Goal: Task Accomplishment & Management: Use online tool/utility

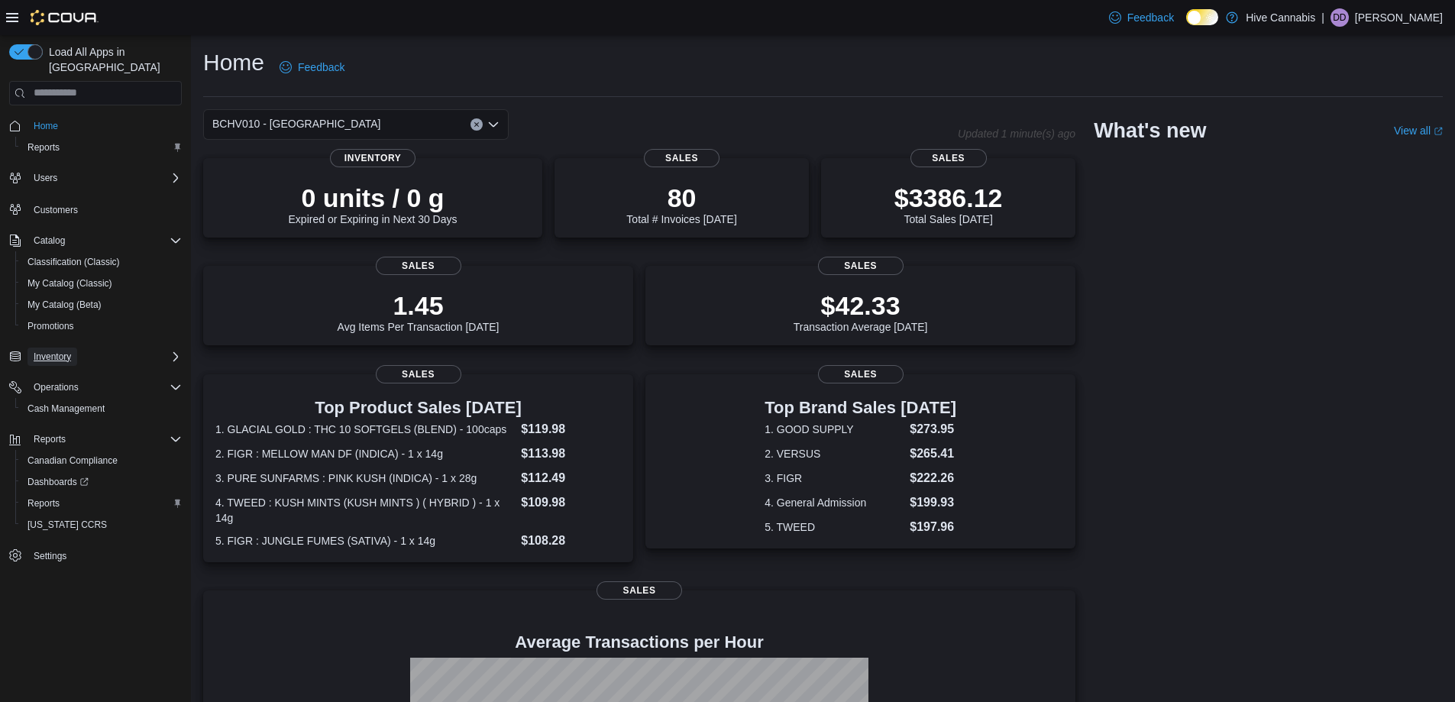
click at [62, 351] on span "Inventory" at bounding box center [52, 357] width 37 height 12
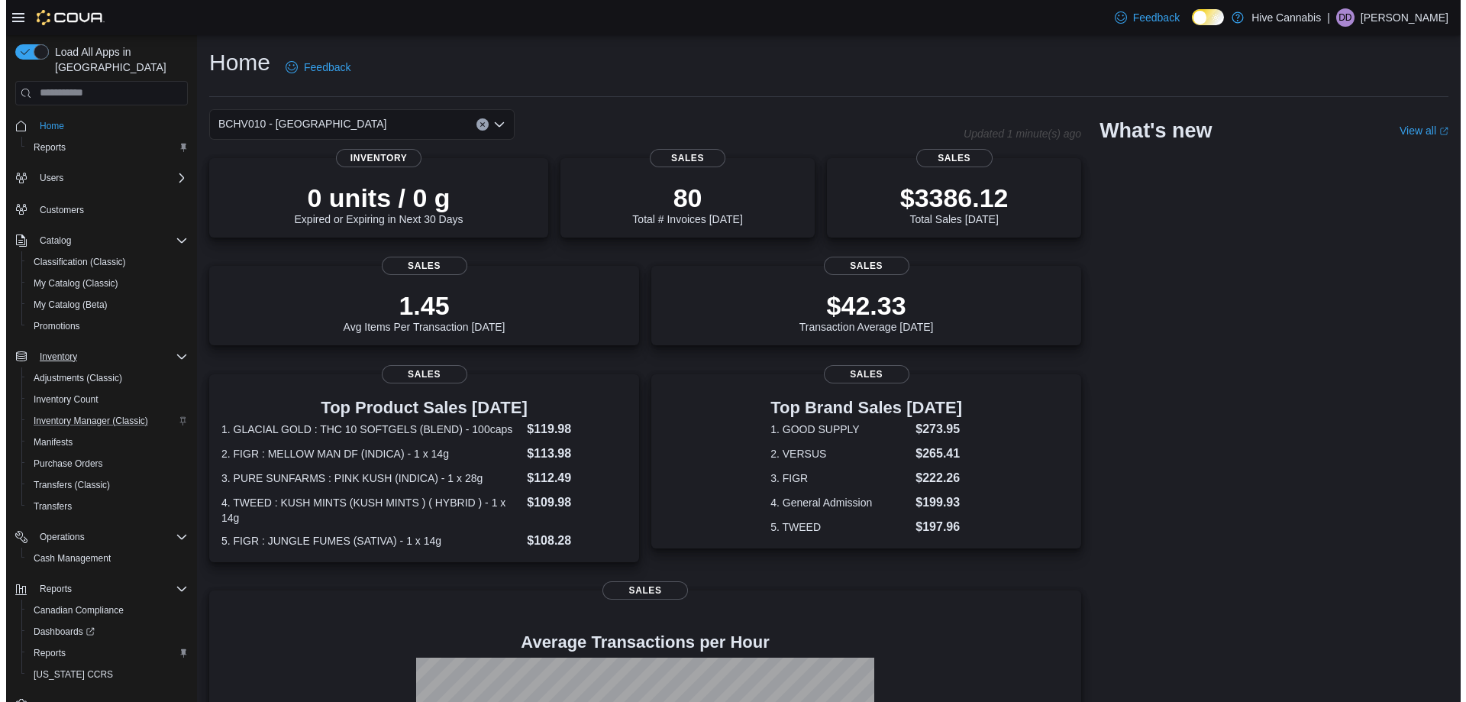
scroll to position [23, 0]
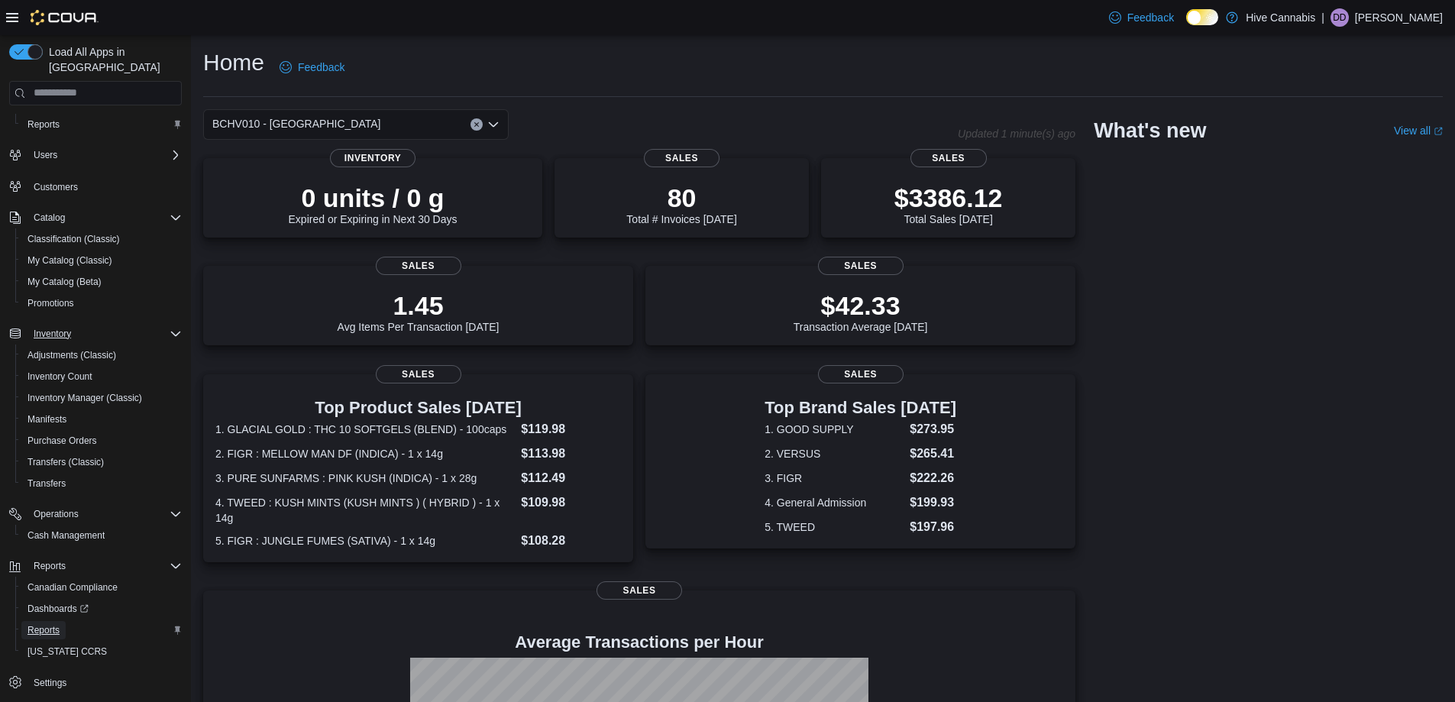
click at [44, 624] on span "Reports" at bounding box center [43, 630] width 32 height 12
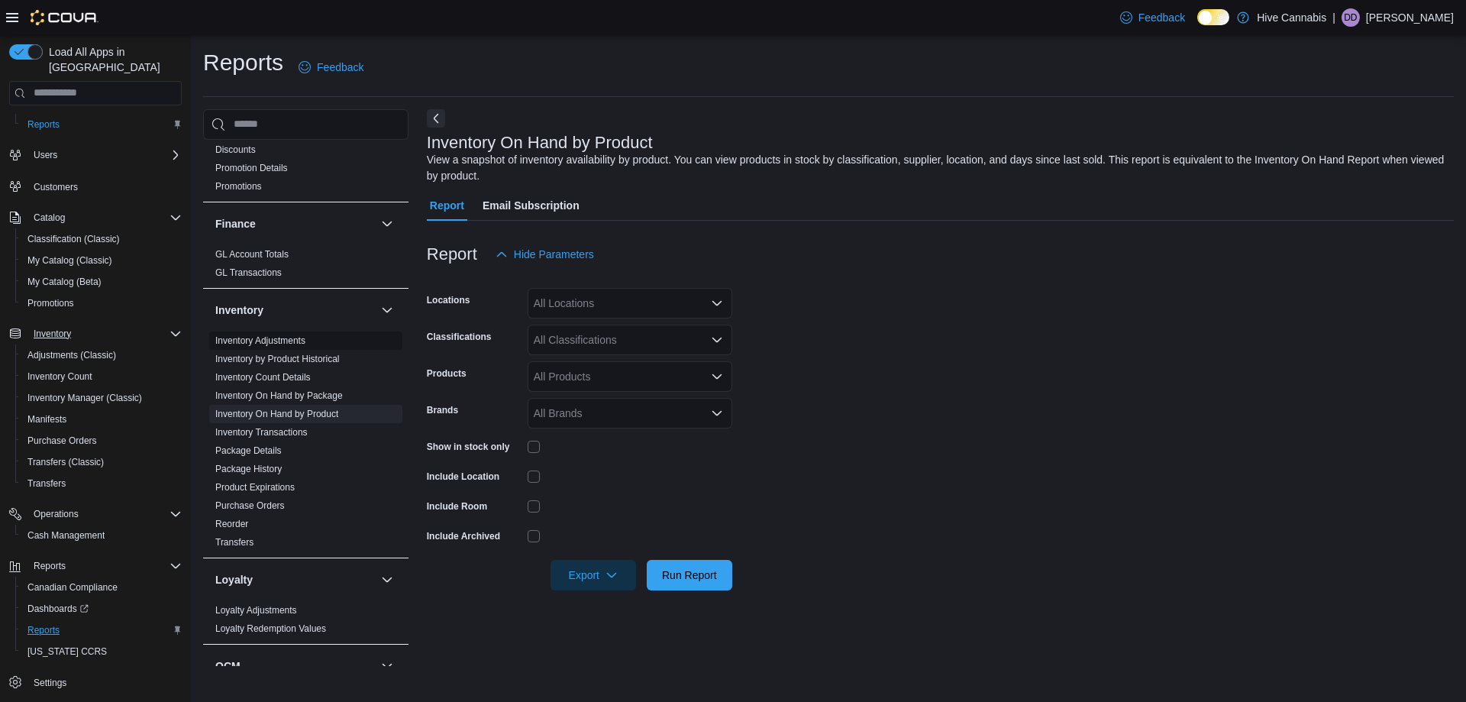
scroll to position [335, 0]
click at [299, 415] on link "Inventory On Hand by Product" at bounding box center [276, 416] width 123 height 11
click at [591, 303] on div "All Locations" at bounding box center [630, 303] width 205 height 31
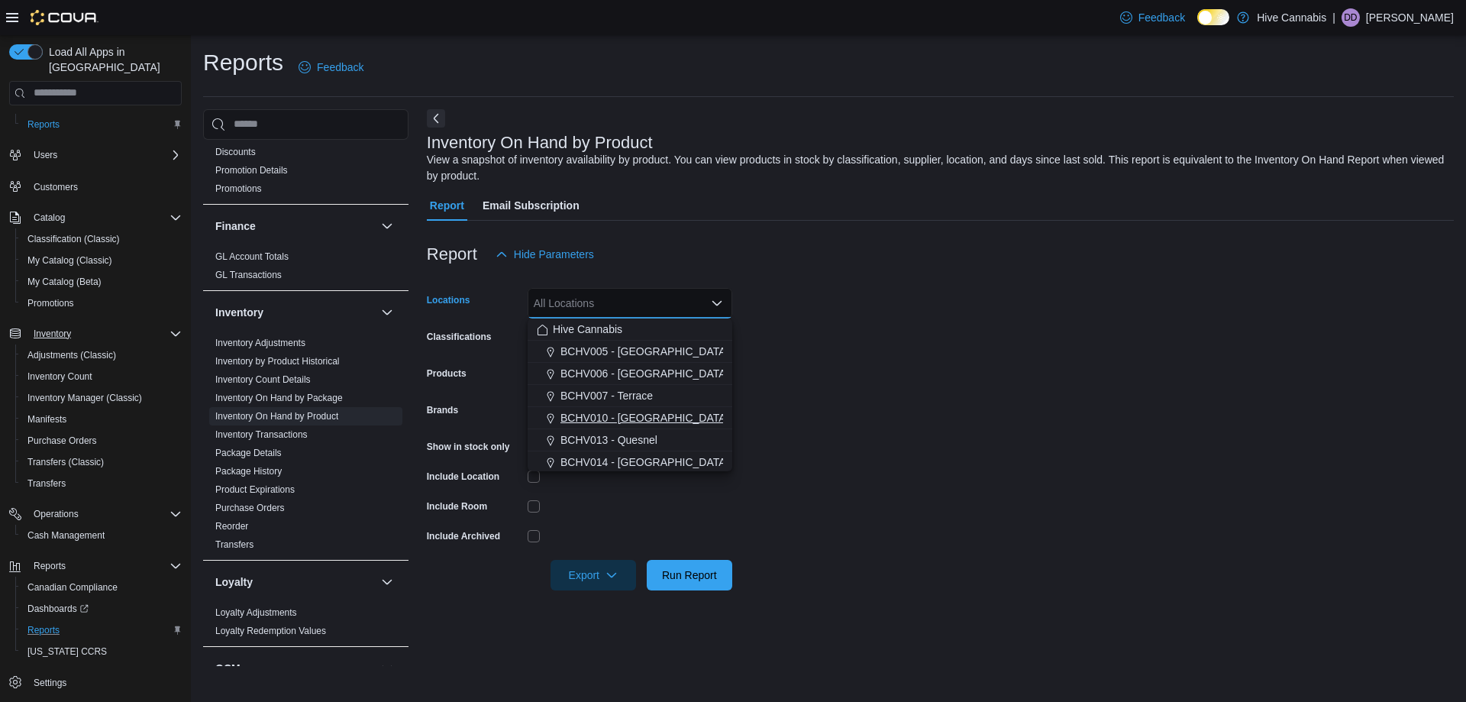
click at [626, 415] on span "BCHV010 - Port Alberni" at bounding box center [645, 417] width 168 height 15
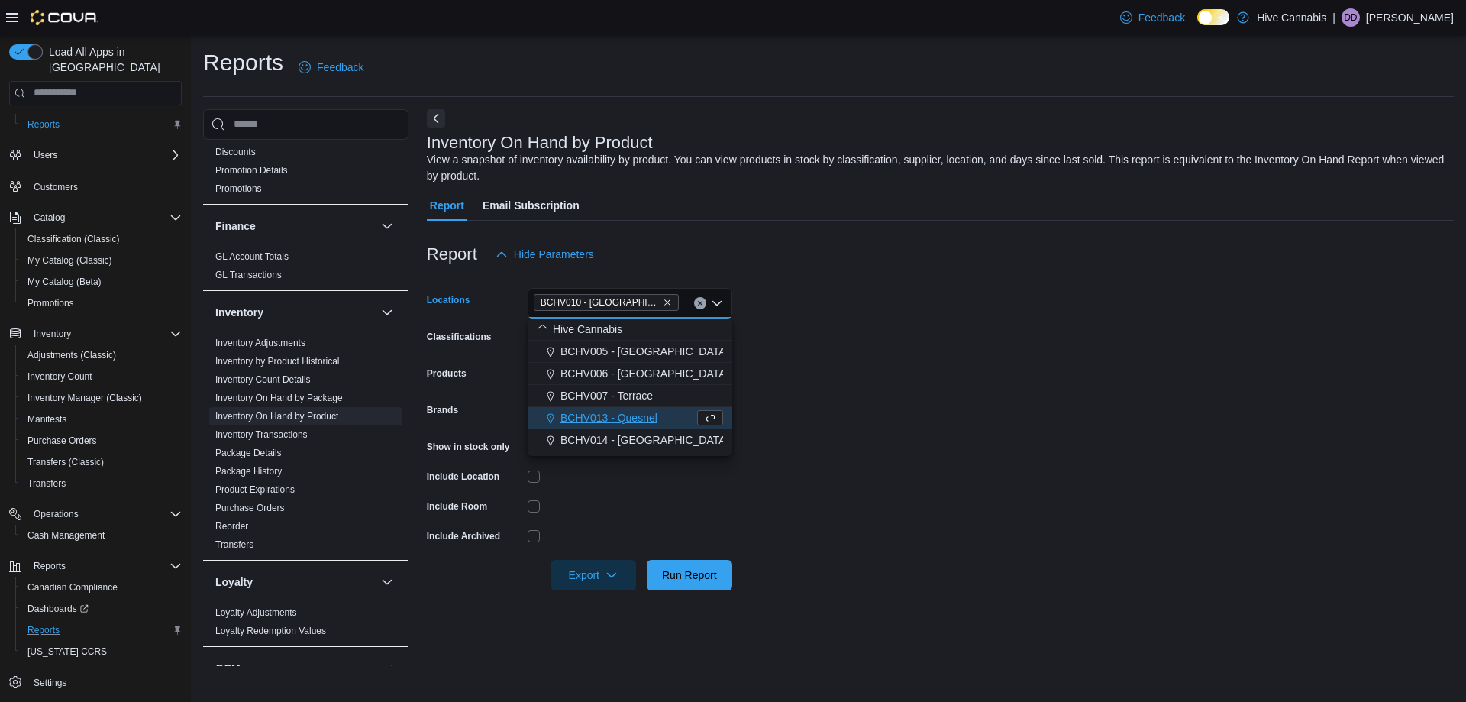
click at [835, 386] on form "Locations BCHV010 - Port Alberni Combo box. Selected. BCHV010 - Port Alberni. P…" at bounding box center [940, 430] width 1027 height 321
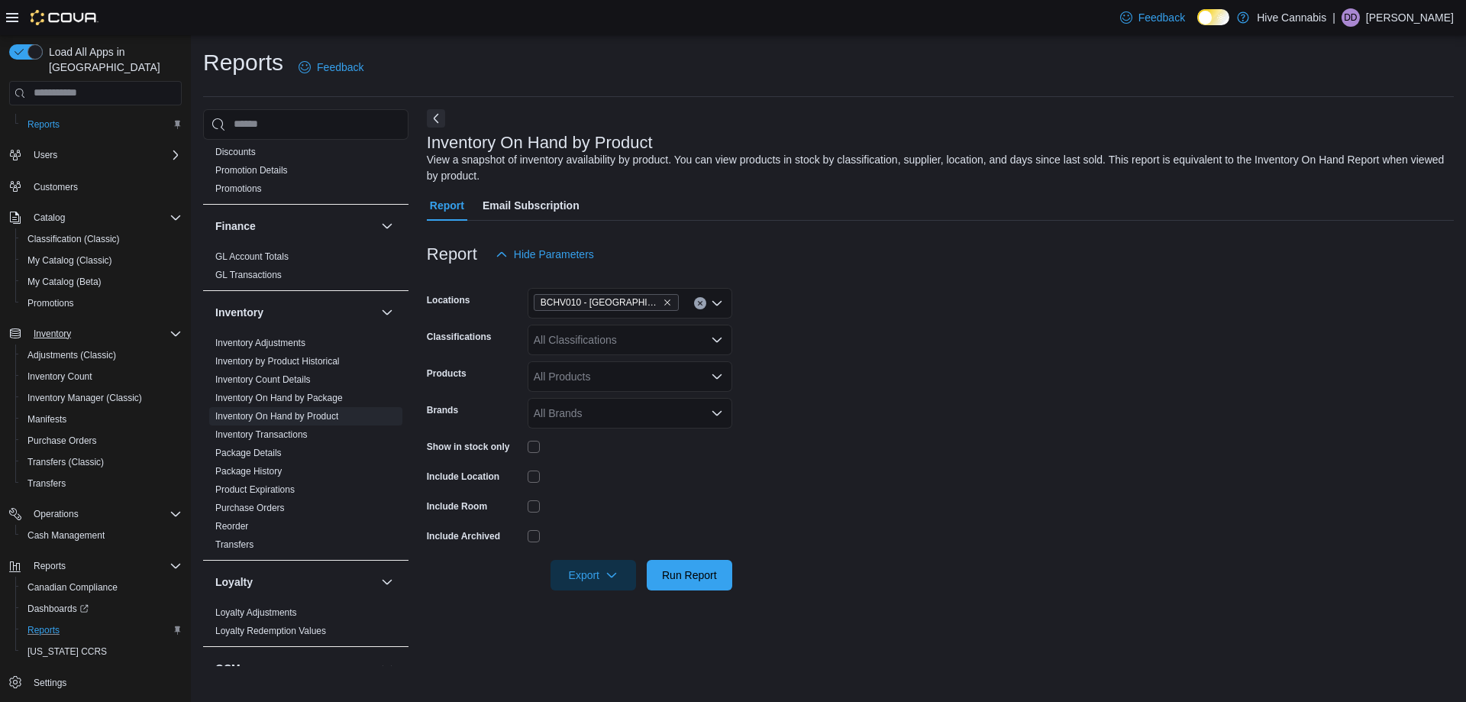
click at [622, 341] on div "All Classifications" at bounding box center [630, 340] width 205 height 31
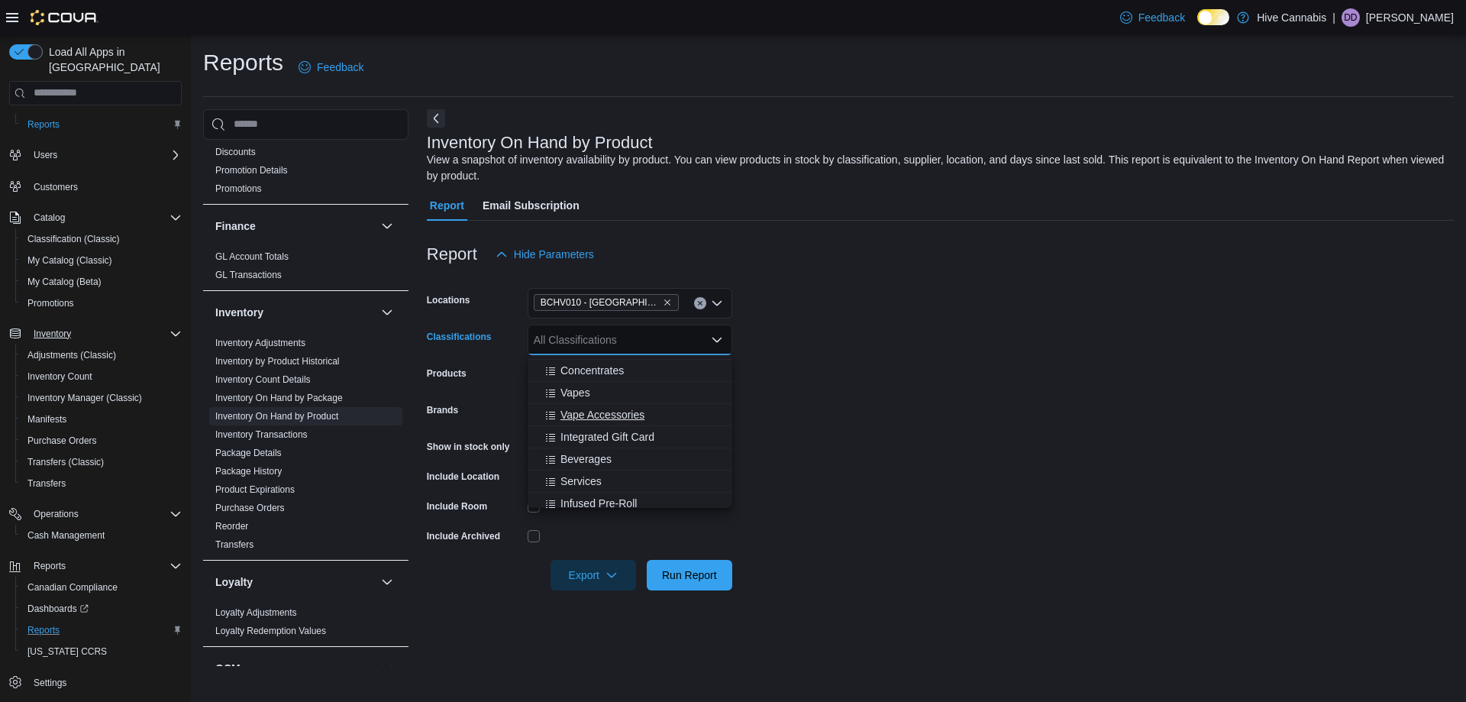
click at [619, 413] on span "Vape Accessories" at bounding box center [603, 414] width 84 height 15
click at [830, 403] on form "Locations BCHV010 - Port Alberni Classifications Vape Accessories Combo box. Se…" at bounding box center [940, 430] width 1027 height 321
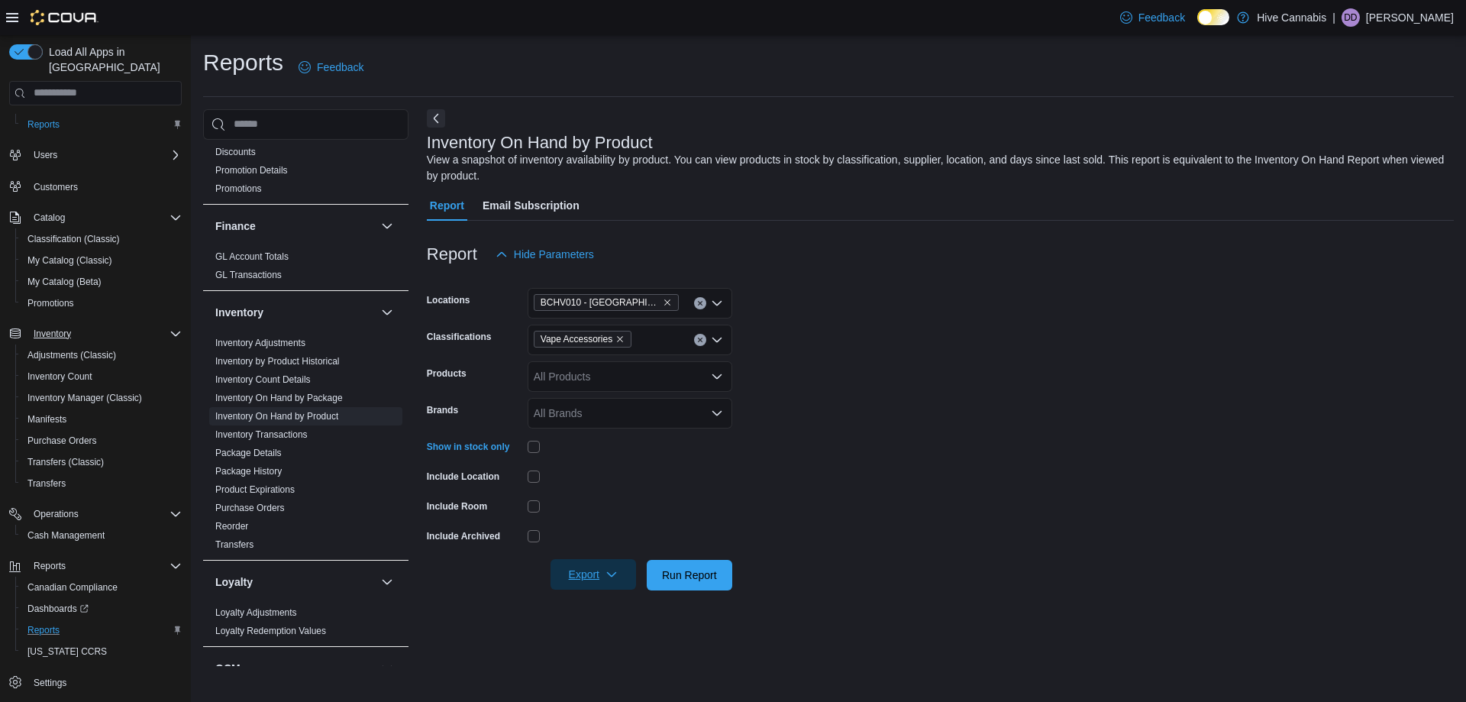
click at [593, 574] on span "Export" at bounding box center [593, 574] width 67 height 31
click at [603, 605] on span "Export to Excel" at bounding box center [595, 605] width 69 height 12
